Goal: Contribute content: Contribute content

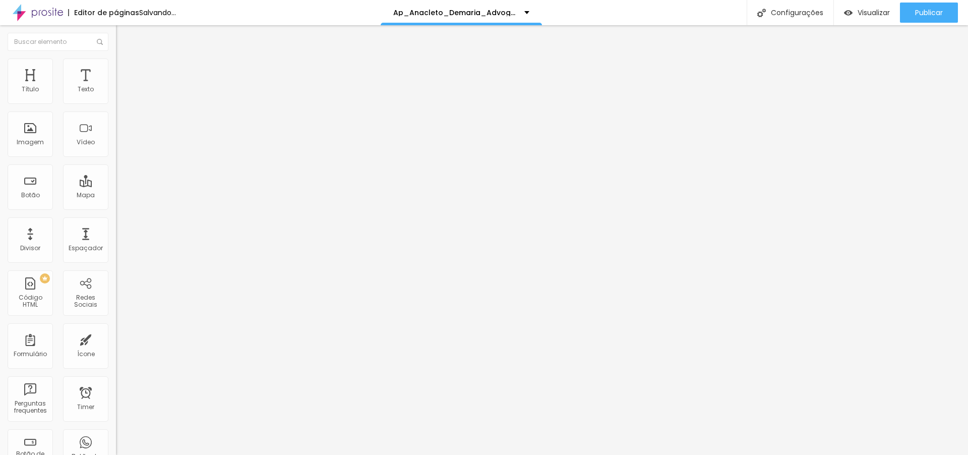
click at [116, 87] on span "Trocar imagem" at bounding box center [143, 82] width 55 height 9
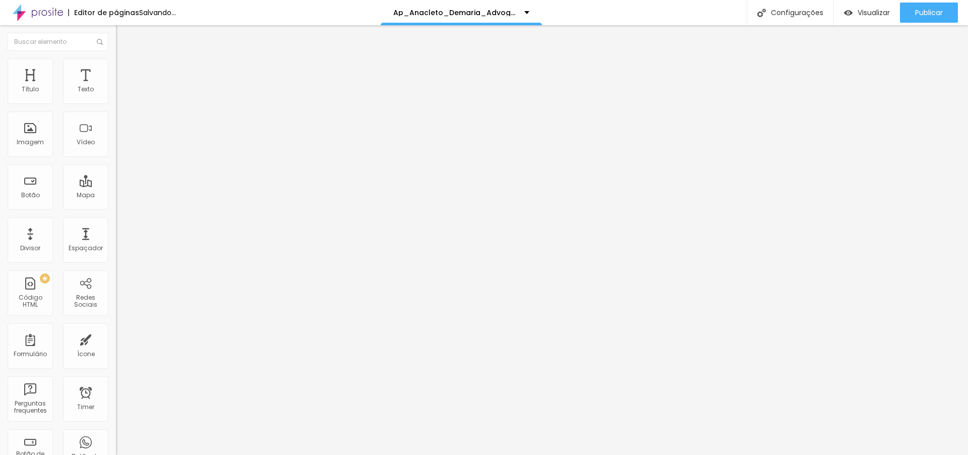
click at [116, 87] on span "Trocar imagem" at bounding box center [143, 82] width 55 height 9
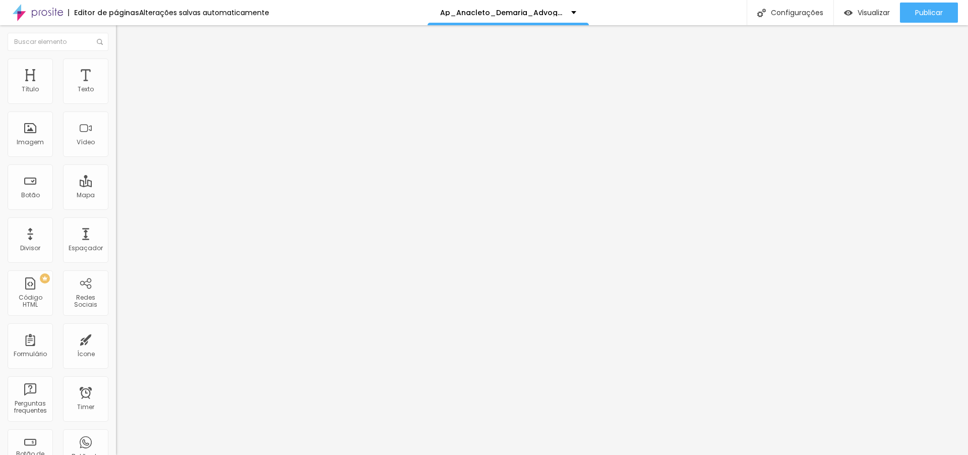
click at [116, 87] on span "Trocar imagem" at bounding box center [143, 82] width 55 height 9
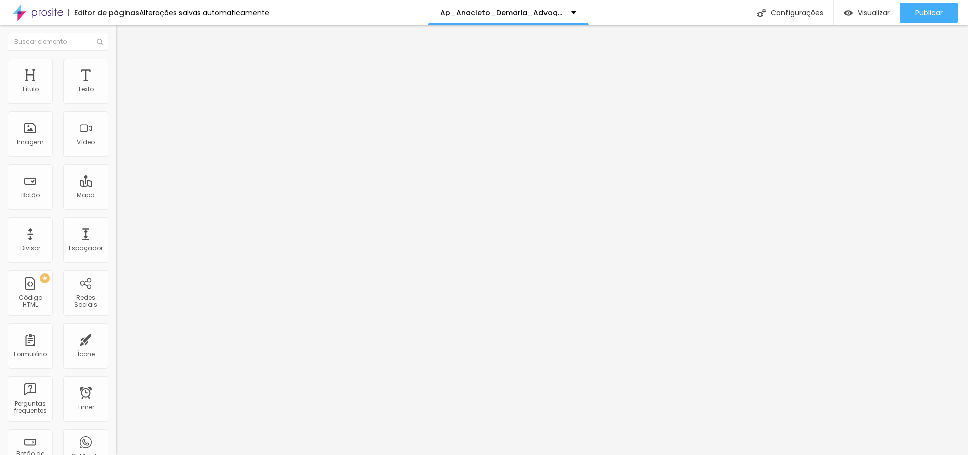
click at [116, 87] on span "Trocar imagem" at bounding box center [143, 82] width 55 height 9
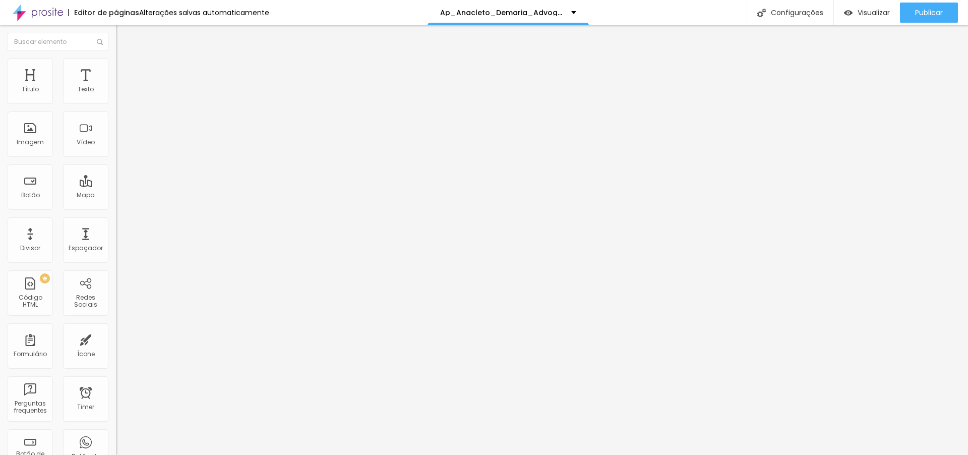
click at [116, 87] on span "Trocar imagem" at bounding box center [143, 82] width 55 height 9
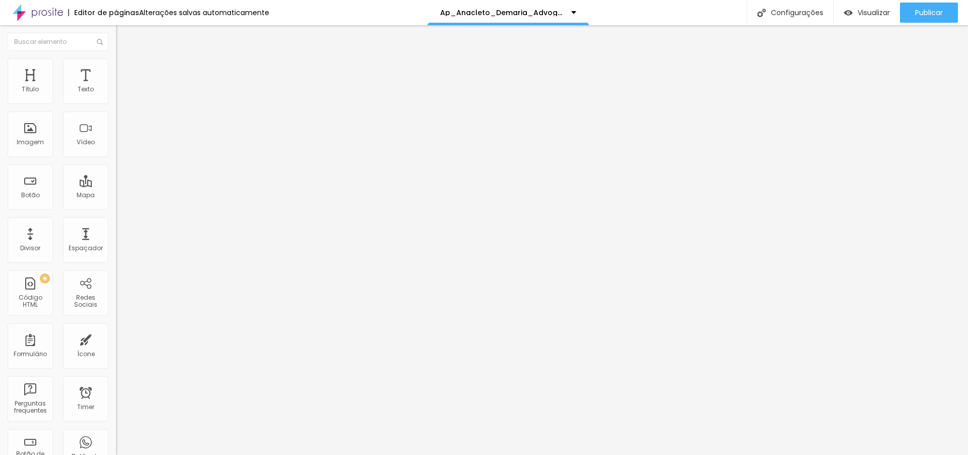
click at [116, 87] on span "Trocar imagem" at bounding box center [143, 82] width 55 height 9
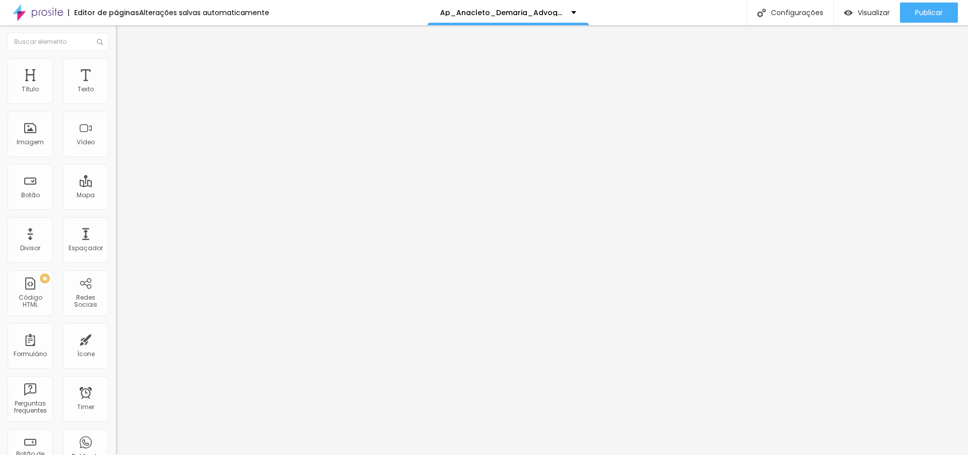
scroll to position [4388, 0]
click at [116, 87] on span "Trocar imagem" at bounding box center [143, 82] width 55 height 9
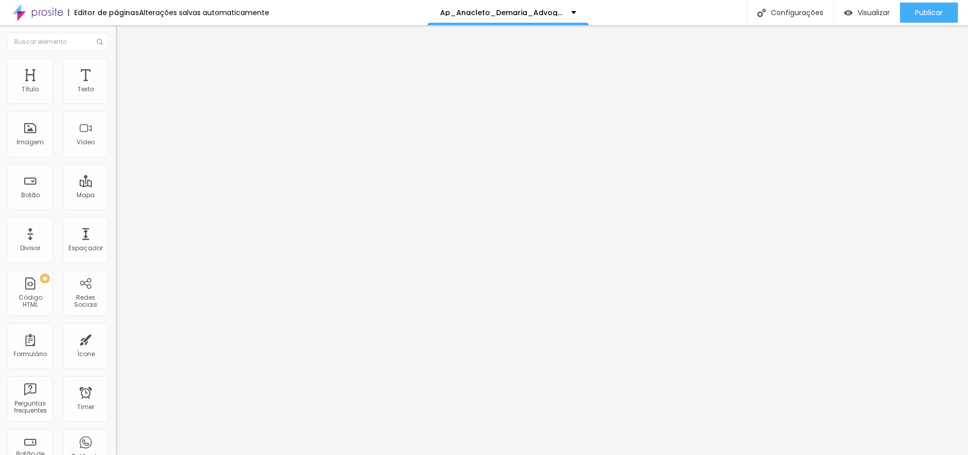
click at [116, 87] on span "Trocar imagem" at bounding box center [143, 82] width 55 height 9
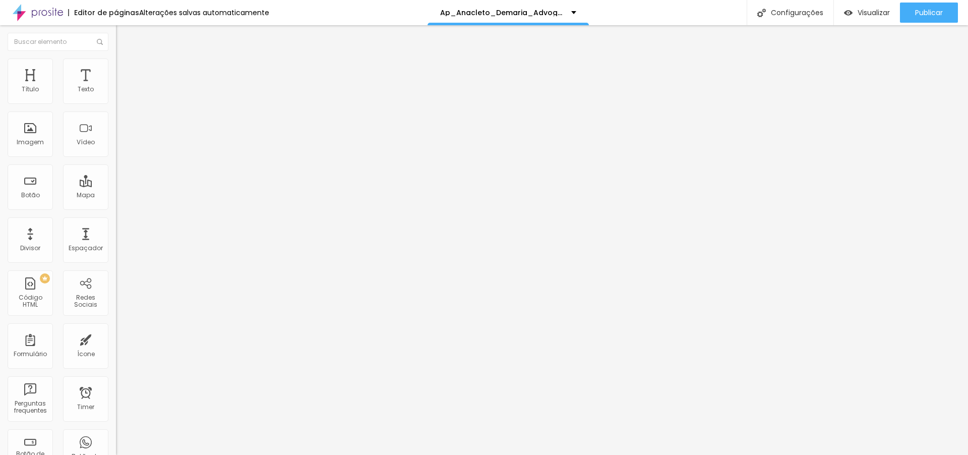
click at [116, 87] on span "Trocar imagem" at bounding box center [143, 82] width 55 height 9
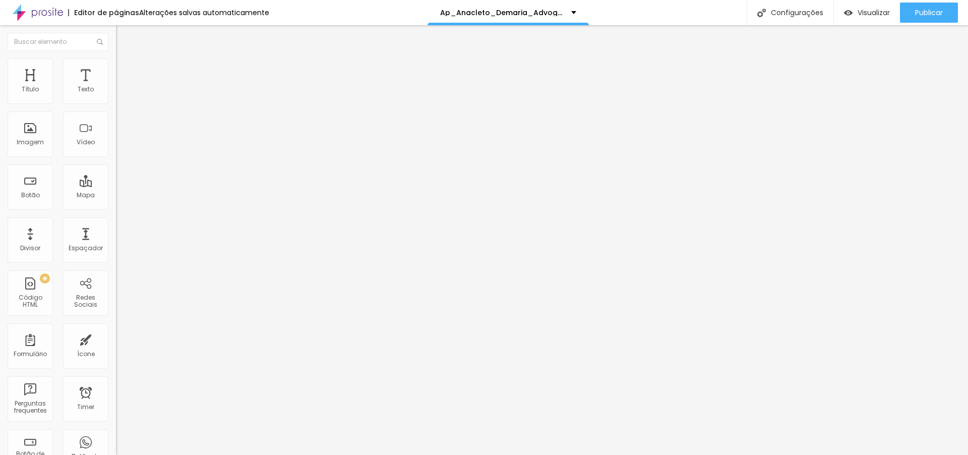
click at [116, 85] on img at bounding box center [119, 82] width 6 height 6
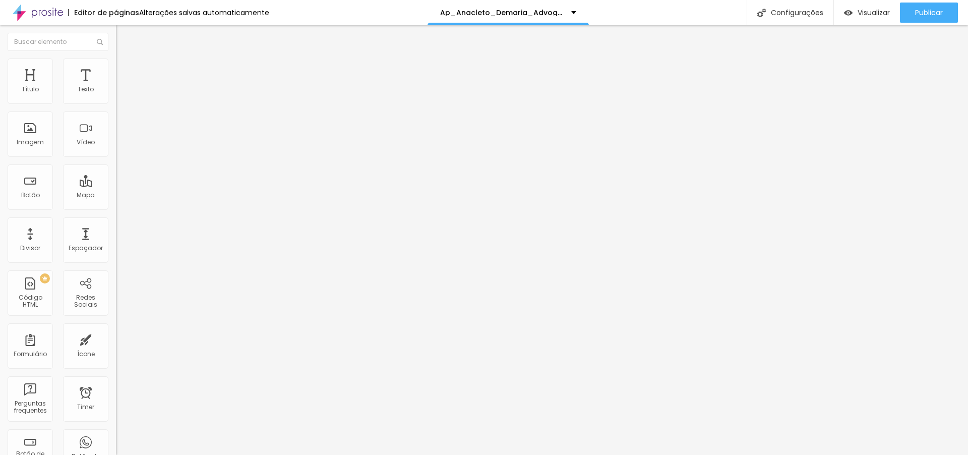
click at [116, 158] on span "1:1 Quadrado" at bounding box center [136, 153] width 40 height 9
click at [116, 186] on span "Original" at bounding box center [128, 181] width 24 height 9
click at [116, 87] on span "Trocar imagem" at bounding box center [143, 82] width 55 height 9
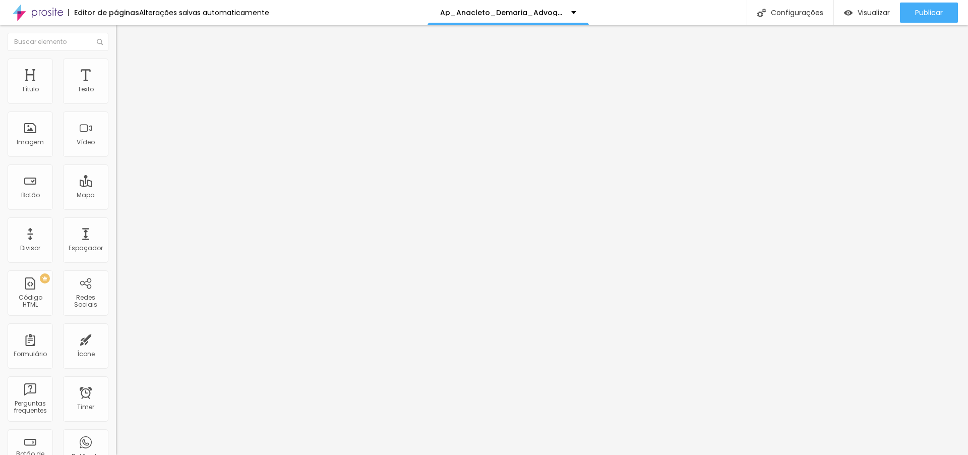
click at [116, 87] on span "Trocar imagem" at bounding box center [143, 82] width 55 height 9
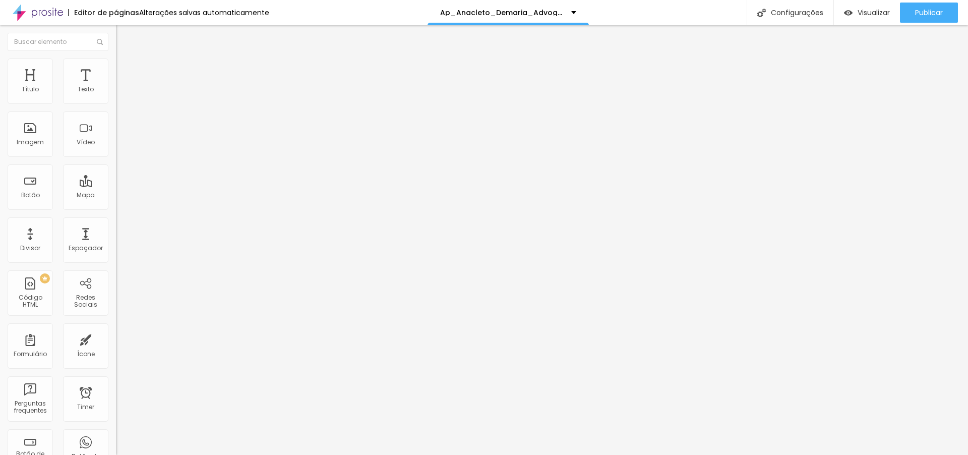
click at [116, 69] on li "Avançado" at bounding box center [174, 74] width 116 height 10
click at [116, 434] on div at bounding box center [174, 434] width 116 height 0
click at [116, 440] on div at bounding box center [174, 440] width 116 height 0
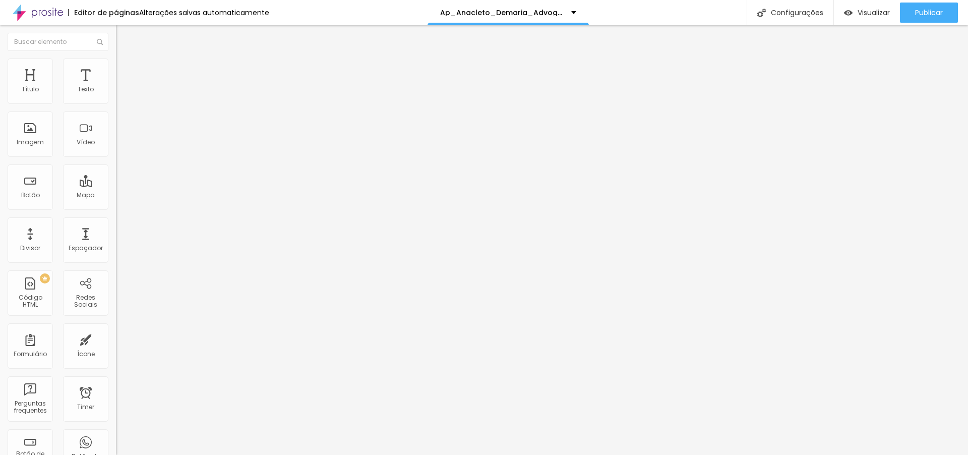
click at [116, 446] on div at bounding box center [174, 446] width 116 height 0
click at [116, 87] on span "Trocar imagem" at bounding box center [143, 82] width 55 height 9
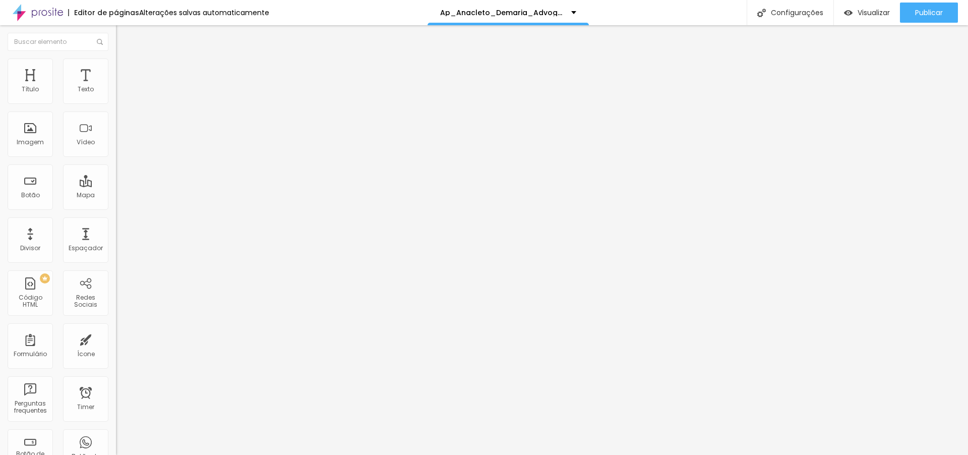
type input "1.4"
type input "1.5"
drag, startPoint x: 57, startPoint y: 138, endPoint x: 63, endPoint y: 138, distance: 6.1
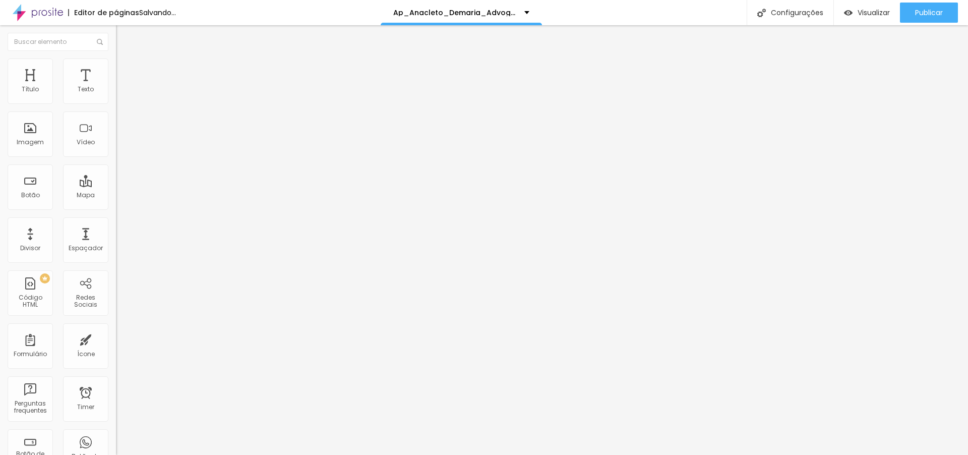
type input "1.5"
type input "17"
type input "18"
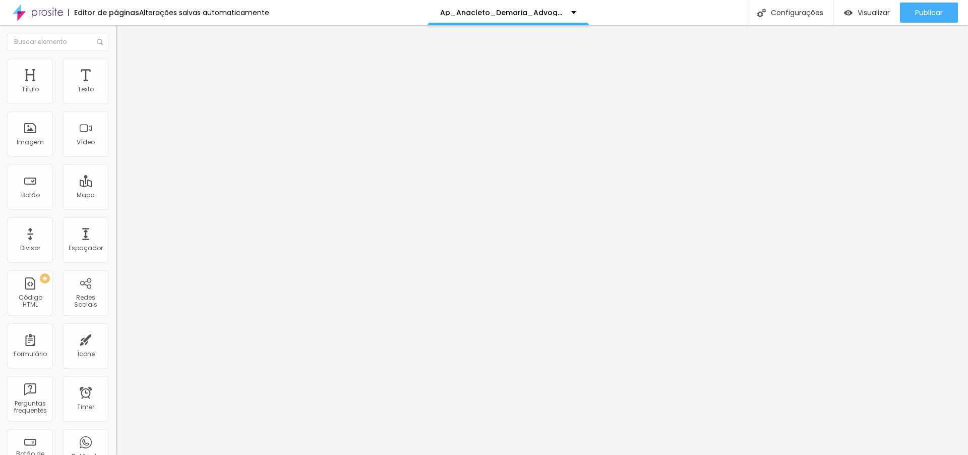
type input "18"
type input "19"
type input "18"
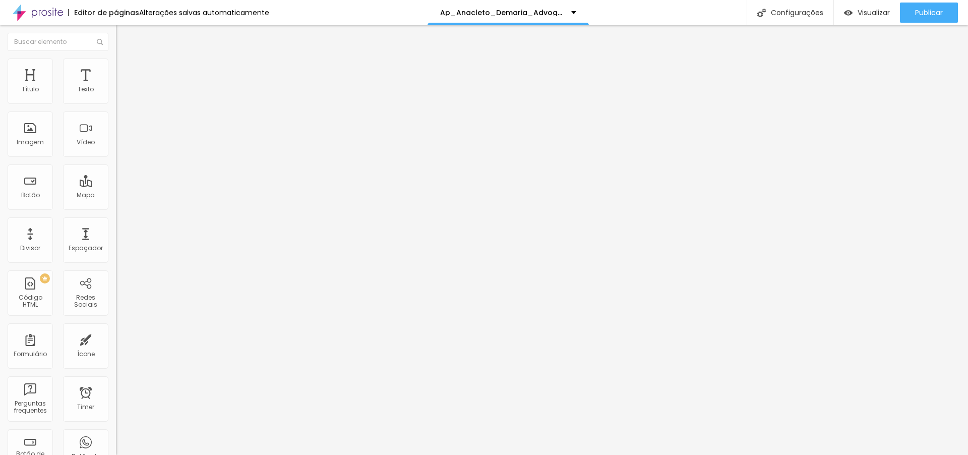
type input "18"
click at [116, 186] on input "range" at bounding box center [148, 190] width 65 height 8
type input "17"
type input "18"
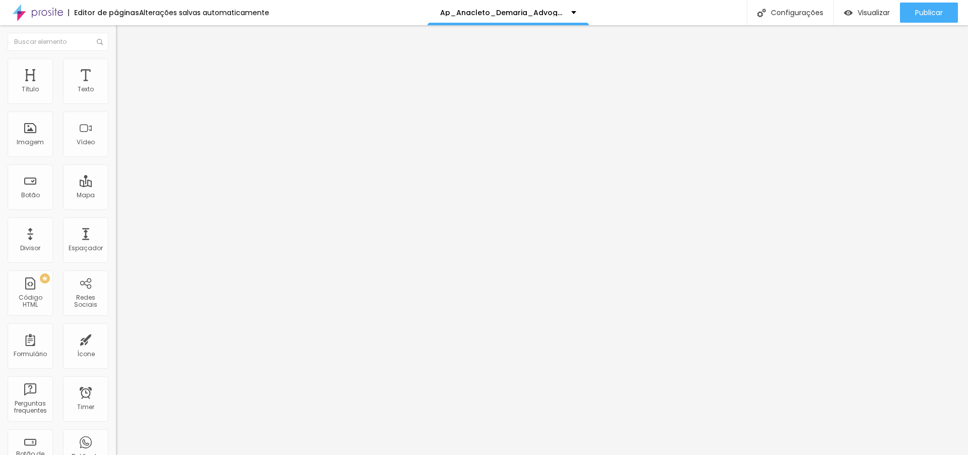
type input "18"
click at [116, 186] on input "range" at bounding box center [148, 190] width 65 height 8
type input "17"
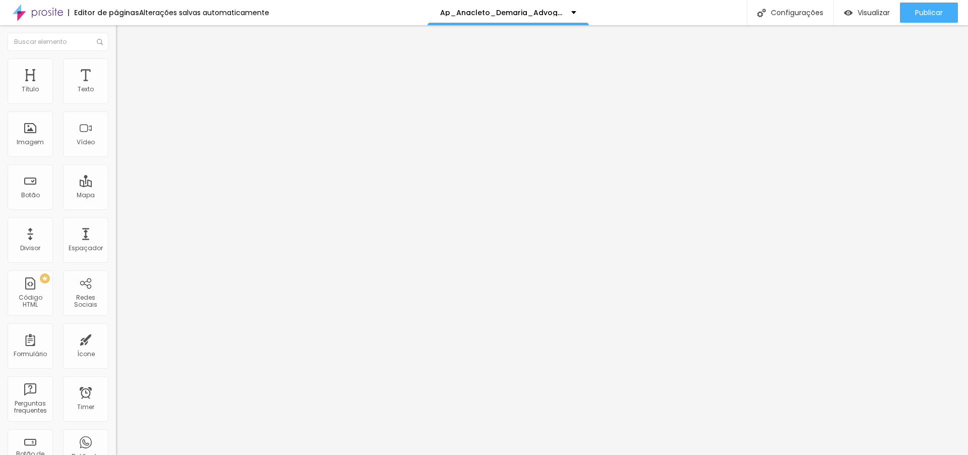
type input "18"
click at [116, 186] on input "range" at bounding box center [148, 190] width 65 height 8
type input "17"
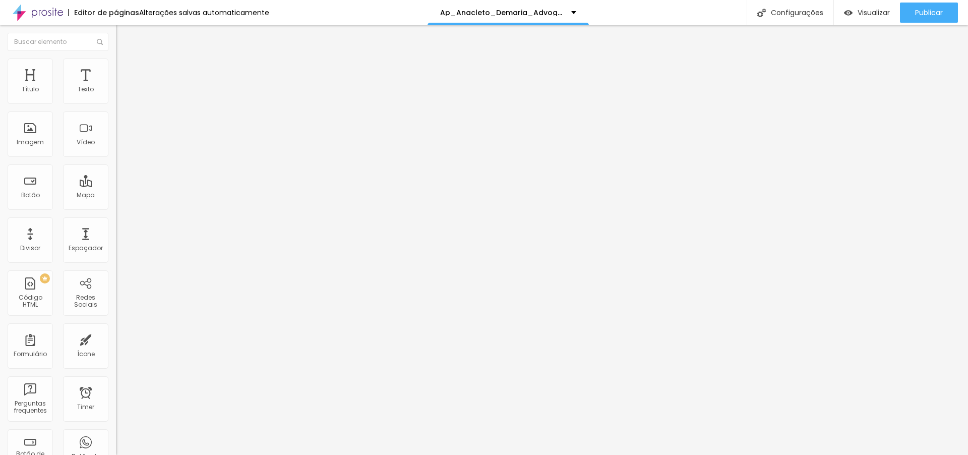
type input "17"
type input "18"
drag, startPoint x: 44, startPoint y: 102, endPoint x: 49, endPoint y: 101, distance: 5.1
type input "18"
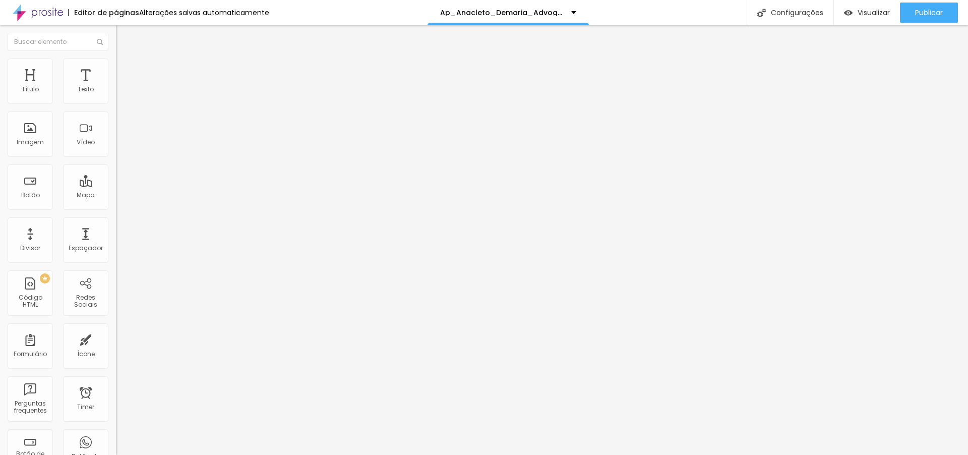
click at [116, 186] on input "range" at bounding box center [148, 190] width 65 height 8
click at [922, 17] on span "Publicar" at bounding box center [929, 13] width 28 height 8
click at [913, 17] on button "Publicar" at bounding box center [929, 13] width 58 height 20
click at [874, 14] on span "Visualizar" at bounding box center [865, 13] width 32 height 8
click at [116, 87] on span "Adicionar imagem" at bounding box center [148, 82] width 65 height 9
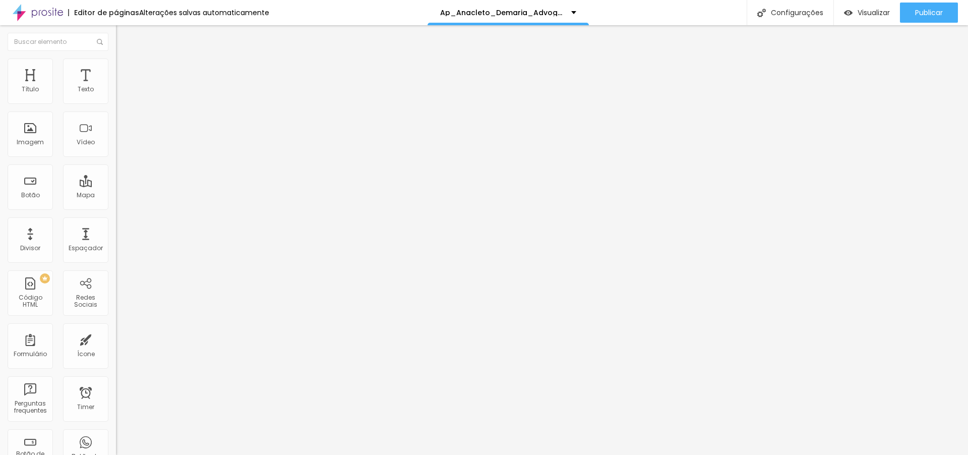
click at [928, 10] on span "Publicar" at bounding box center [929, 13] width 28 height 8
click at [879, 14] on span "Visualizar" at bounding box center [865, 13] width 32 height 8
click at [116, 92] on span "Encaixotado" at bounding box center [135, 87] width 39 height 9
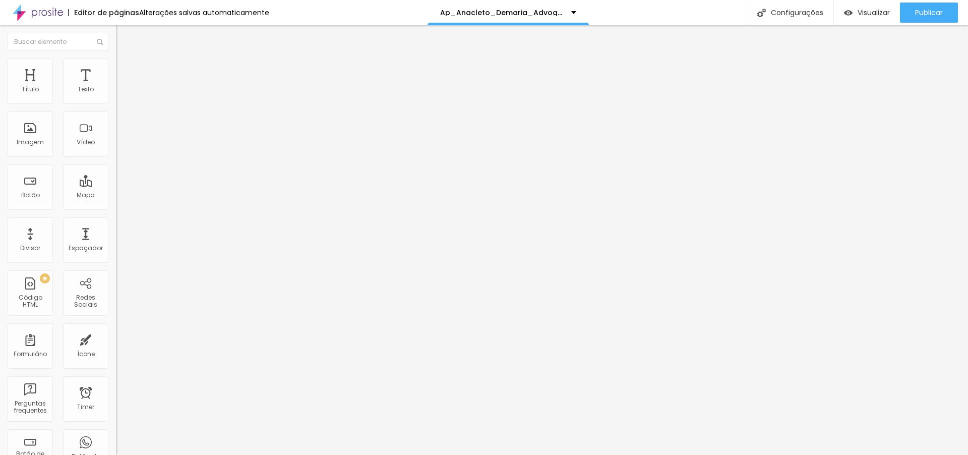
click at [116, 106] on div "Completo" at bounding box center [174, 103] width 116 height 6
click at [116, 98] on span "Encaixotado" at bounding box center [135, 93] width 39 height 9
click at [116, 69] on li "Avançado" at bounding box center [174, 74] width 116 height 10
click at [116, 65] on img at bounding box center [120, 62] width 9 height 9
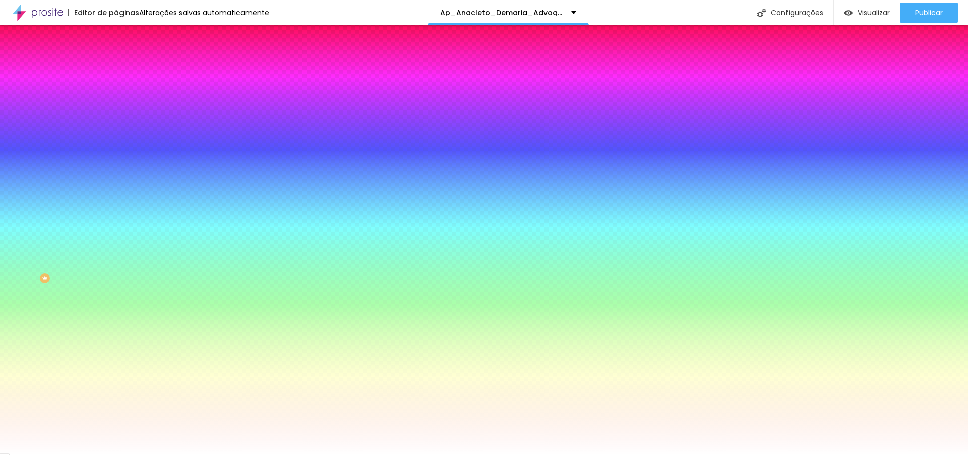
click at [116, 69] on li "Avançado" at bounding box center [174, 74] width 116 height 10
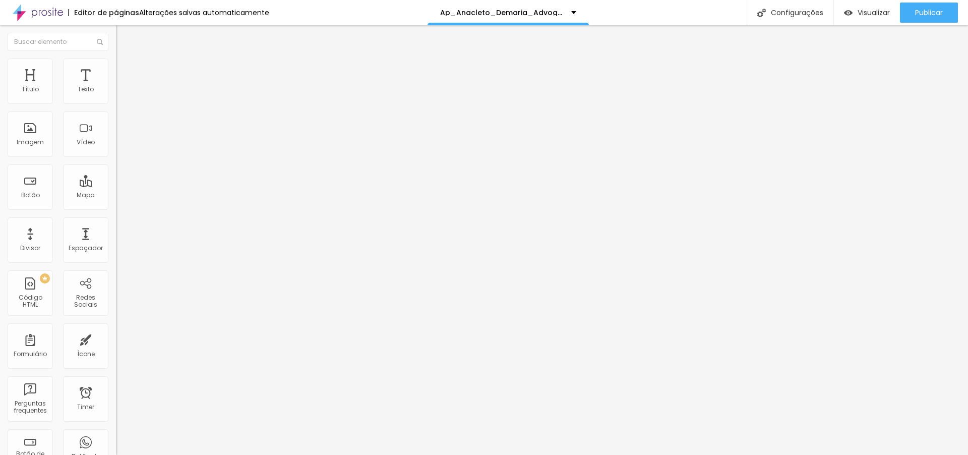
click at [116, 158] on span "Original" at bounding box center [128, 153] width 24 height 9
click at [116, 164] on span "Cinema" at bounding box center [128, 159] width 25 height 9
click at [116, 173] on span "Padrão" at bounding box center [127, 169] width 23 height 9
click at [116, 186] on span "Original" at bounding box center [128, 181] width 24 height 9
click at [125, 68] on span "Estilo" at bounding box center [133, 65] width 16 height 9
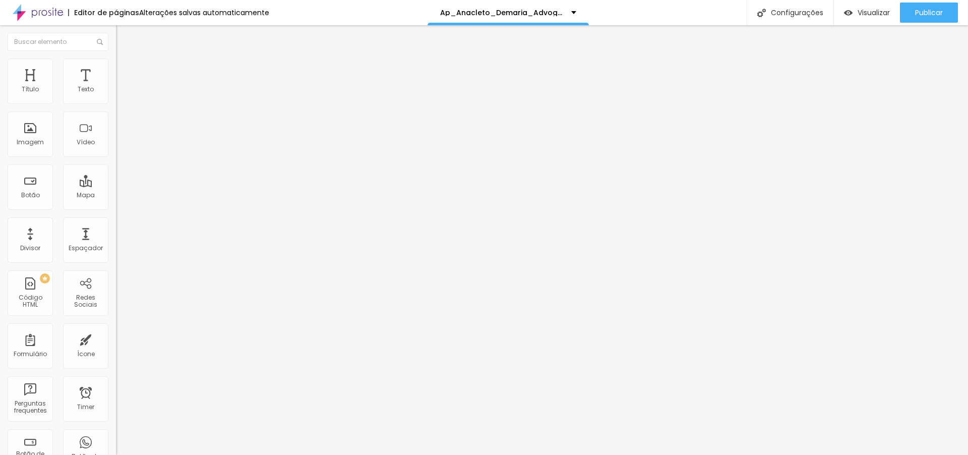
type input "95"
type input "90"
type input "85"
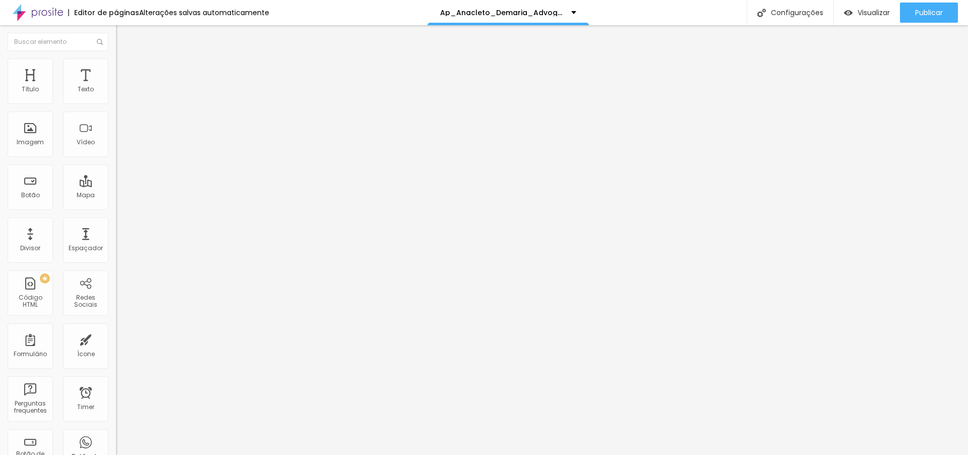
type input "85"
type input "80"
type input "75"
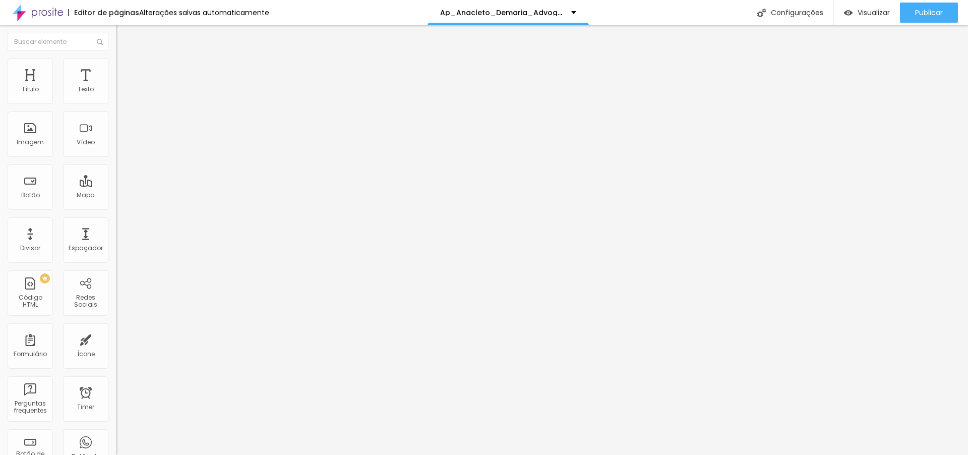
type input "70"
type input "65"
type input "60"
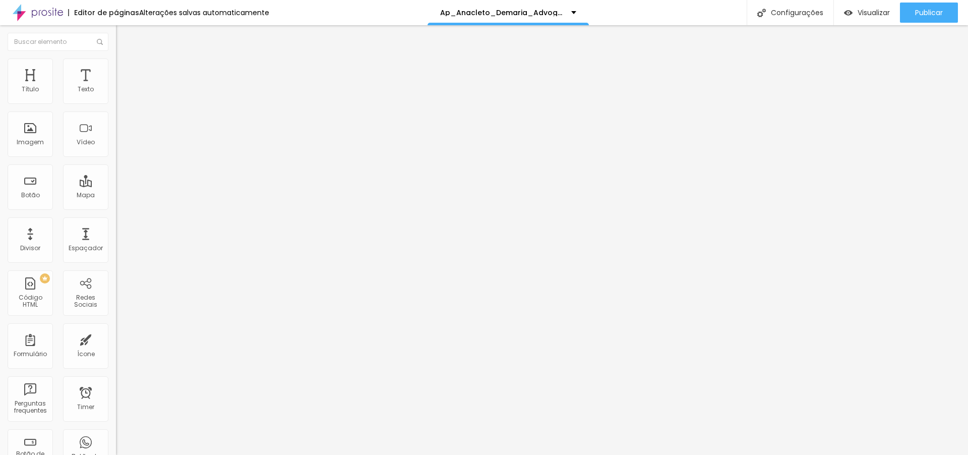
type input "60"
type input "55"
type input "50"
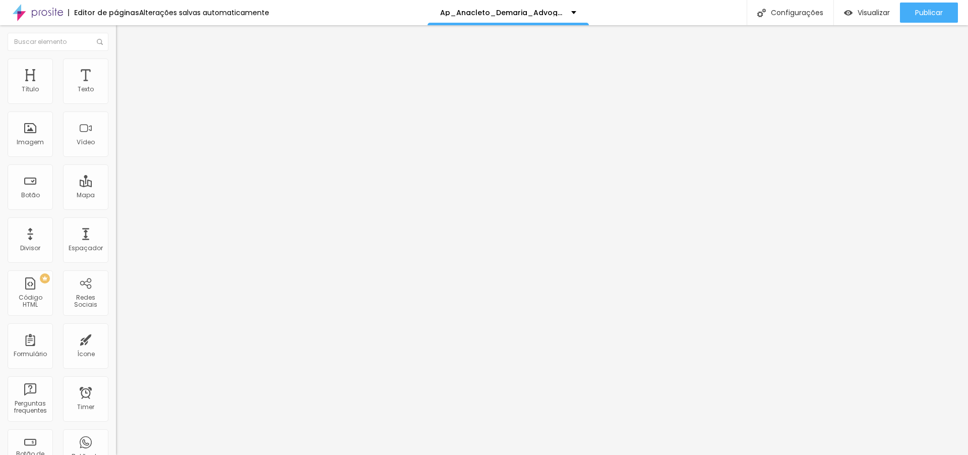
type input "55"
type input "60"
drag, startPoint x: 94, startPoint y: 108, endPoint x: 62, endPoint y: 110, distance: 32.8
type input "60"
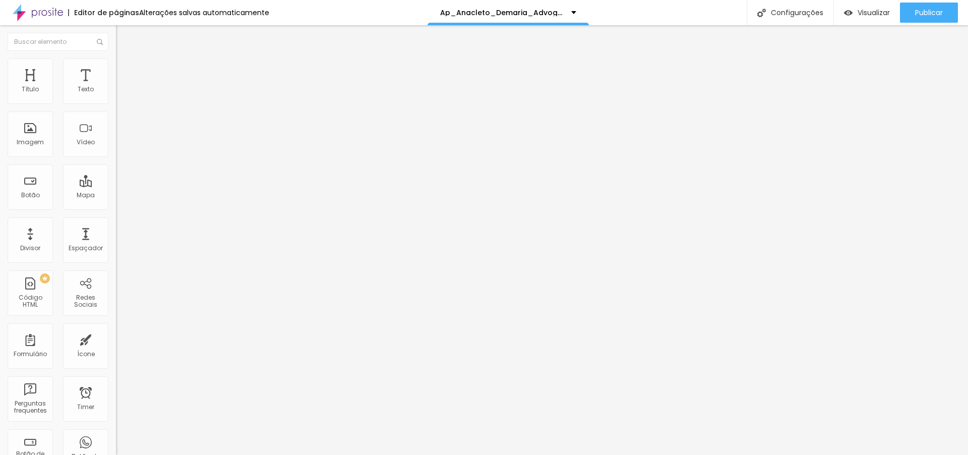
click at [116, 103] on input "range" at bounding box center [148, 99] width 65 height 8
click at [915, 17] on span "Publicar" at bounding box center [929, 13] width 28 height 8
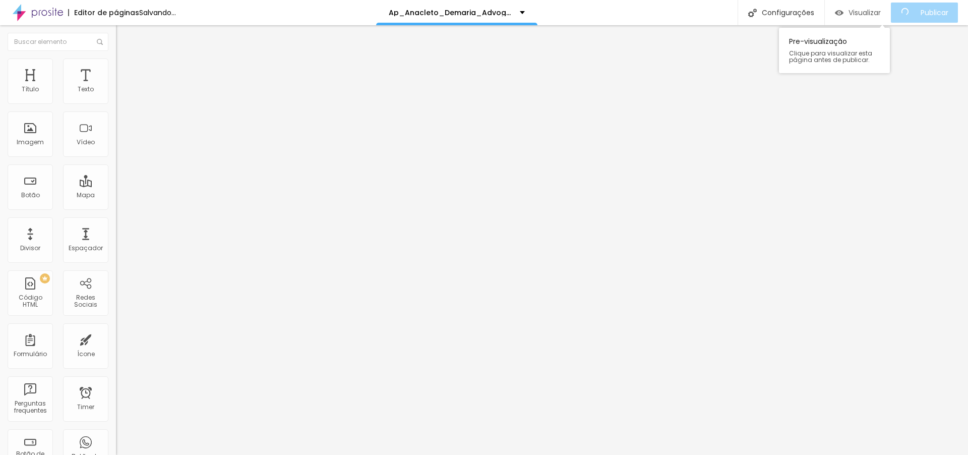
click at [871, 14] on span "Visualizar" at bounding box center [865, 13] width 32 height 8
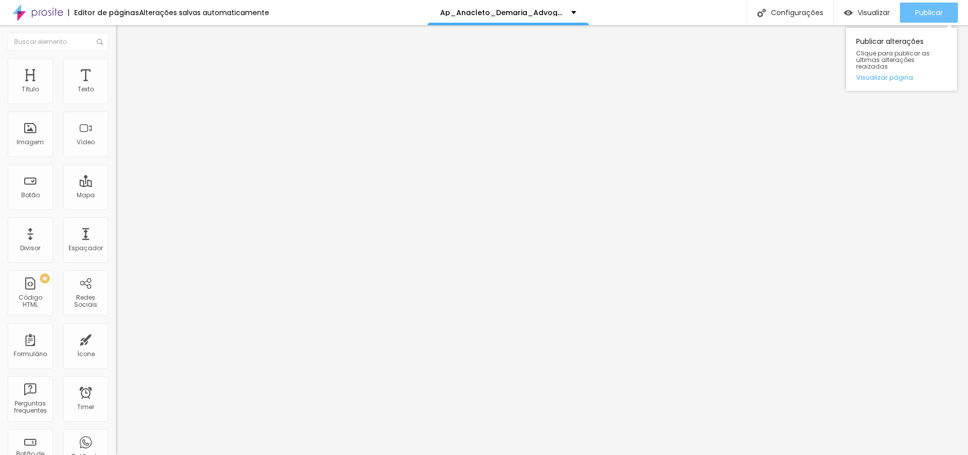
click at [923, 11] on span "Publicar" at bounding box center [929, 13] width 28 height 8
click at [921, 14] on span "Publicar" at bounding box center [929, 13] width 28 height 8
